Goal: Go to known website: Access a specific website the user already knows

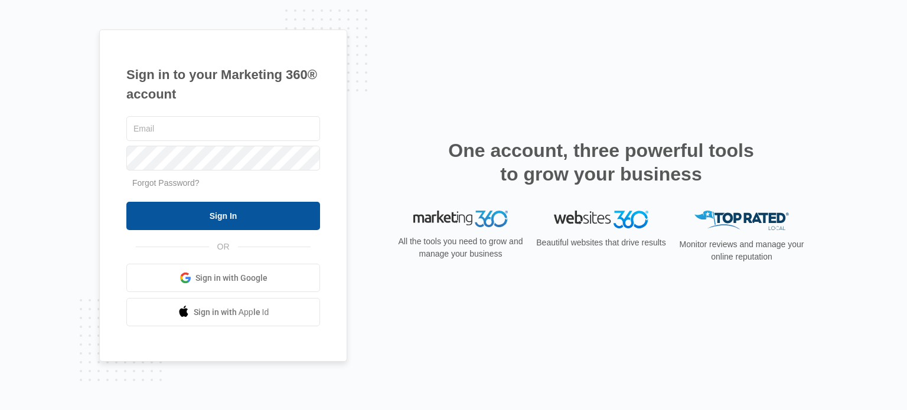
type input "[PERSON_NAME][EMAIL_ADDRESS][DOMAIN_NAME]"
click at [234, 218] on input "Sign In" at bounding box center [223, 216] width 194 height 28
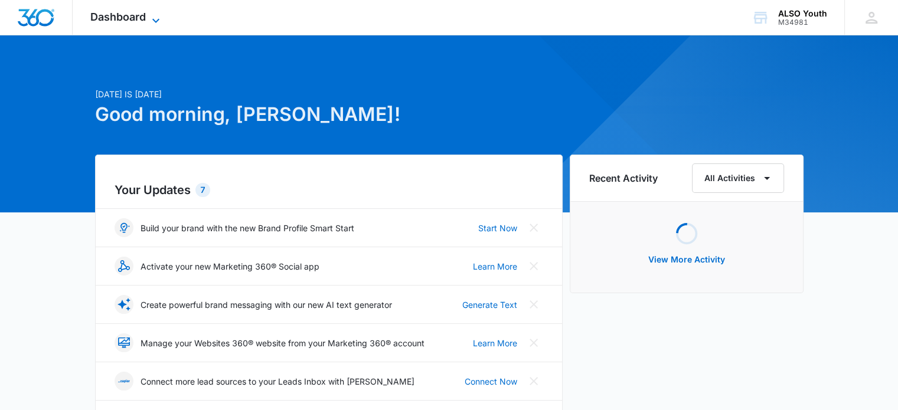
click at [158, 23] on icon at bounding box center [156, 21] width 14 height 14
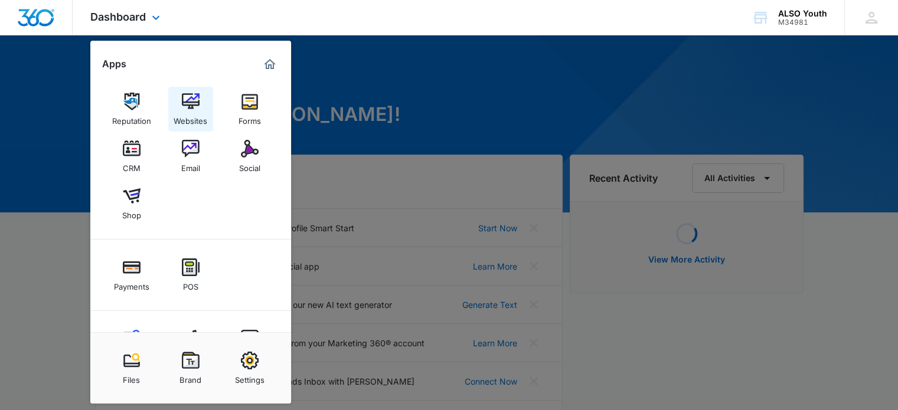
click at [175, 101] on link "Websites" at bounding box center [190, 109] width 45 height 45
